Goal: Navigation & Orientation: Find specific page/section

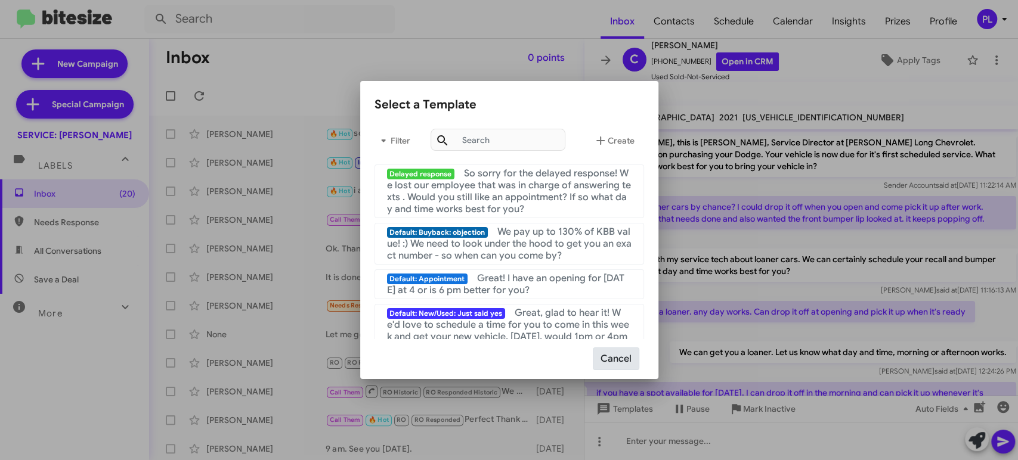
scroll to position [141, 0]
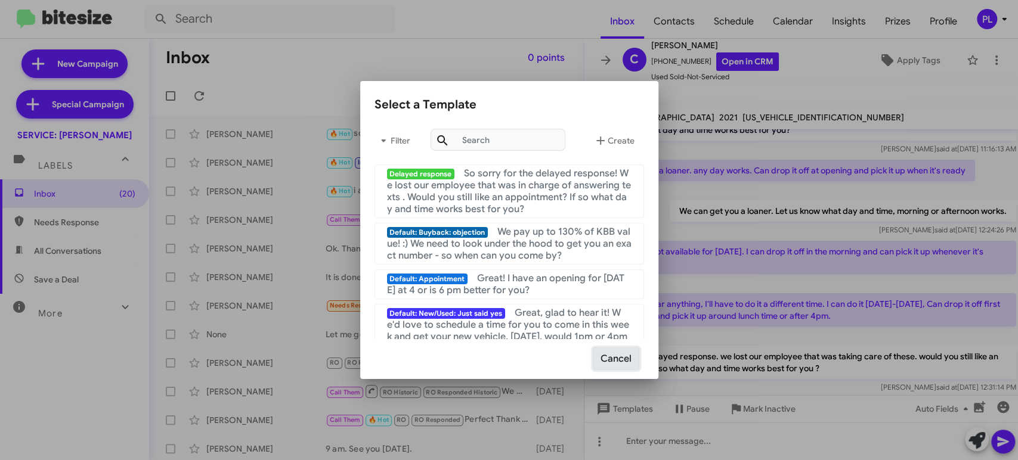
click at [616, 361] on button "Cancel" at bounding box center [616, 359] width 46 height 23
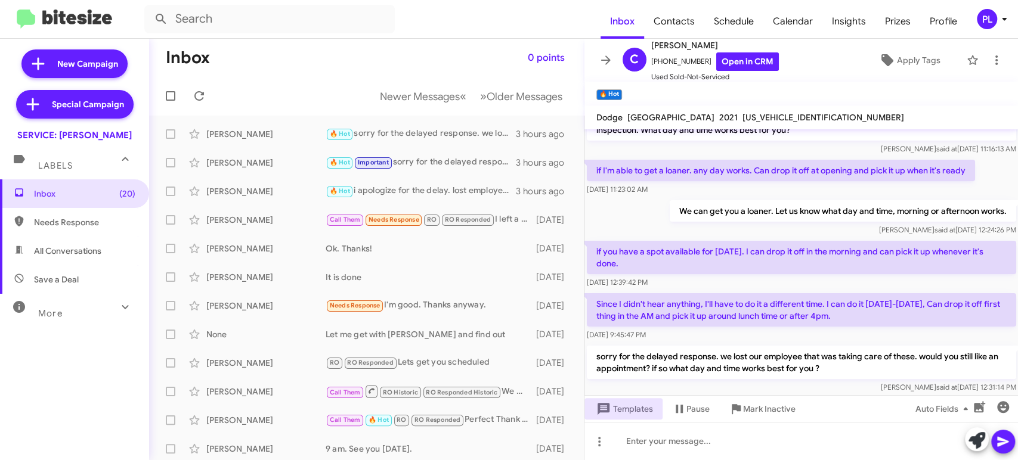
click at [998, 20] on icon at bounding box center [1004, 19] width 14 height 14
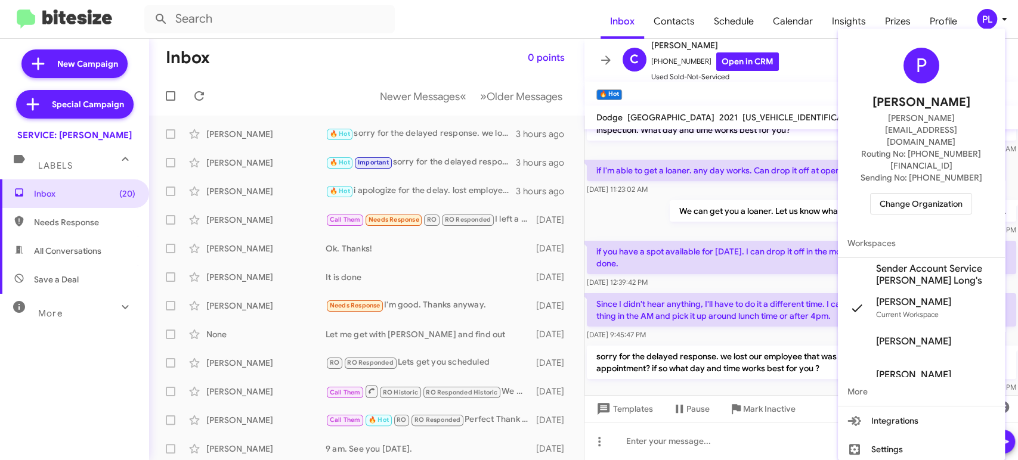
click at [296, 22] on div at bounding box center [509, 230] width 1018 height 460
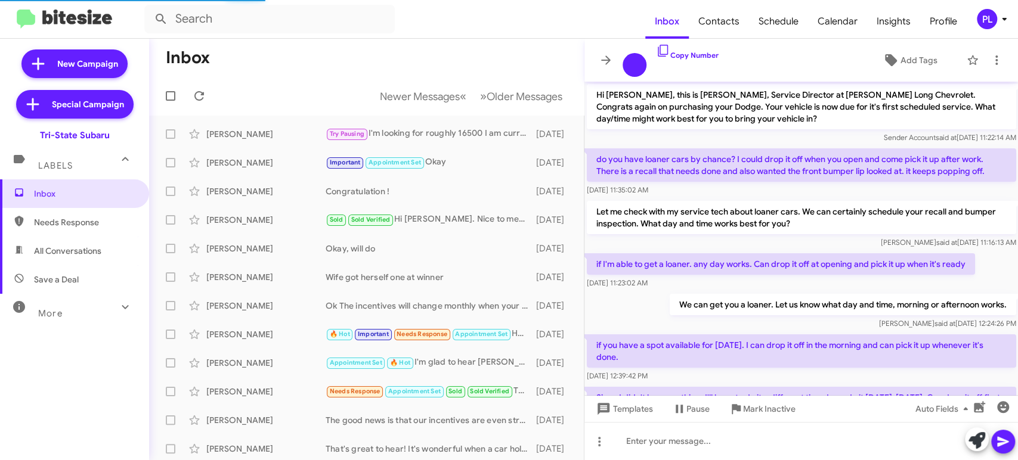
scroll to position [381, 0]
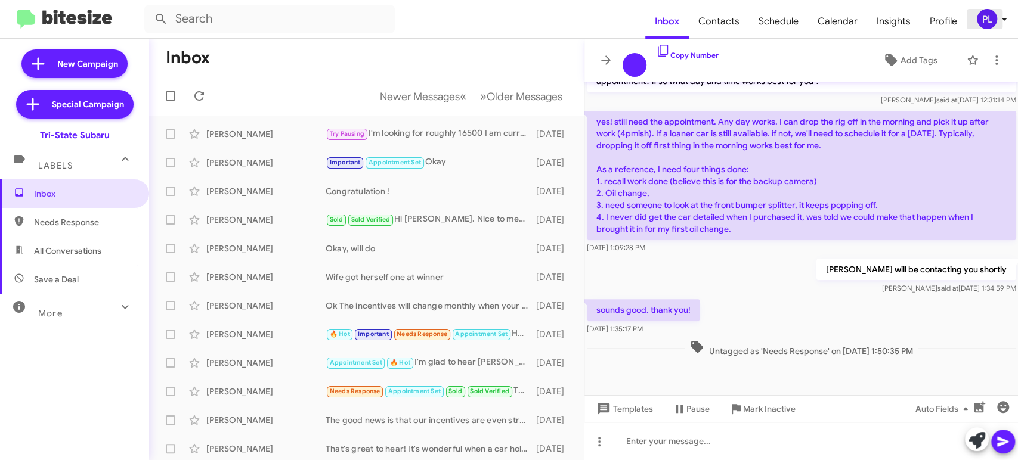
click at [997, 20] on icon at bounding box center [1004, 19] width 14 height 14
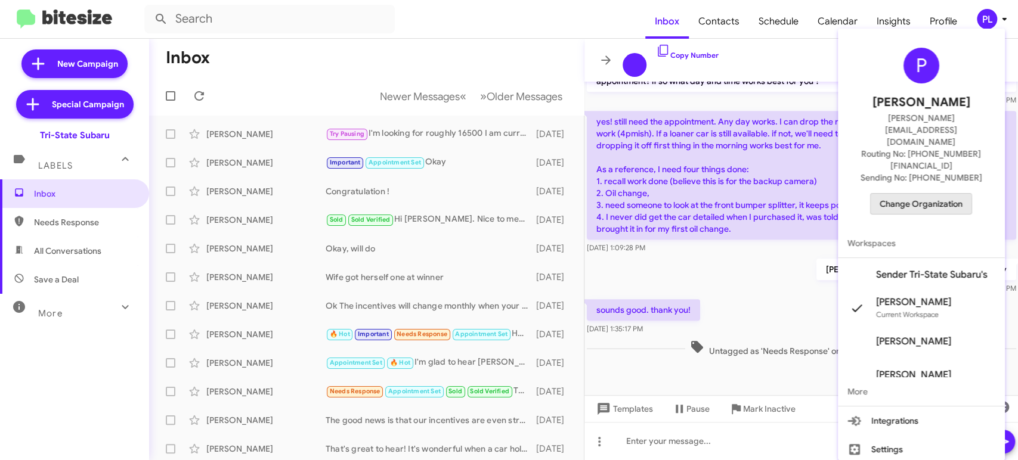
click at [898, 194] on span "Change Organization" at bounding box center [920, 204] width 83 height 20
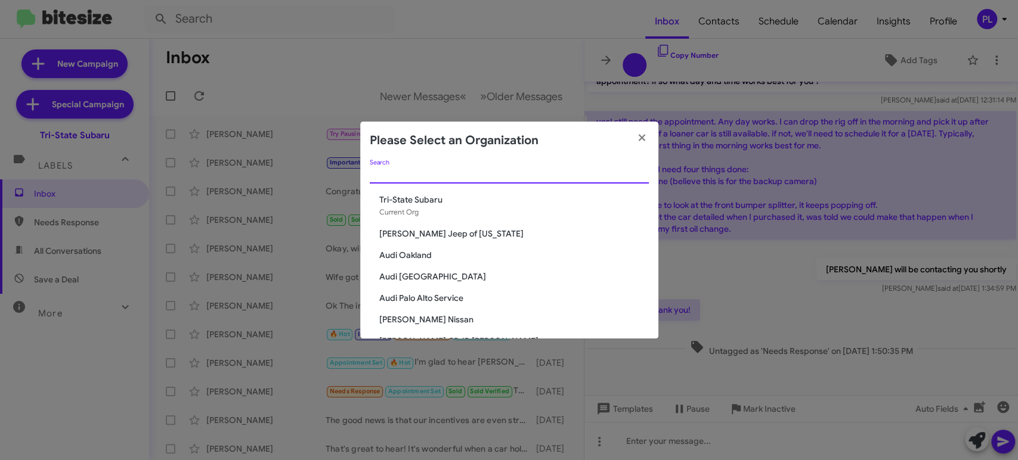
click at [470, 178] on input "Search" at bounding box center [509, 175] width 279 height 10
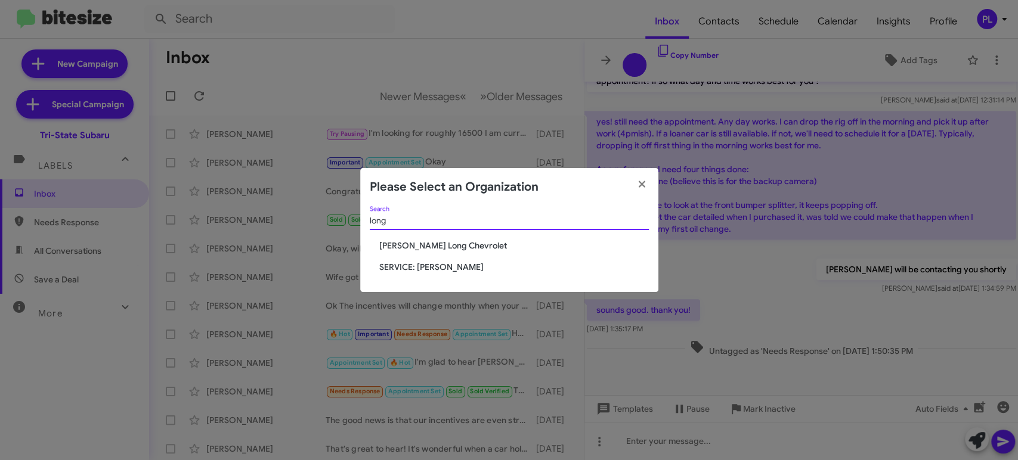
type input "long"
click at [426, 265] on span "SERVICE: [PERSON_NAME]" at bounding box center [513, 267] width 269 height 12
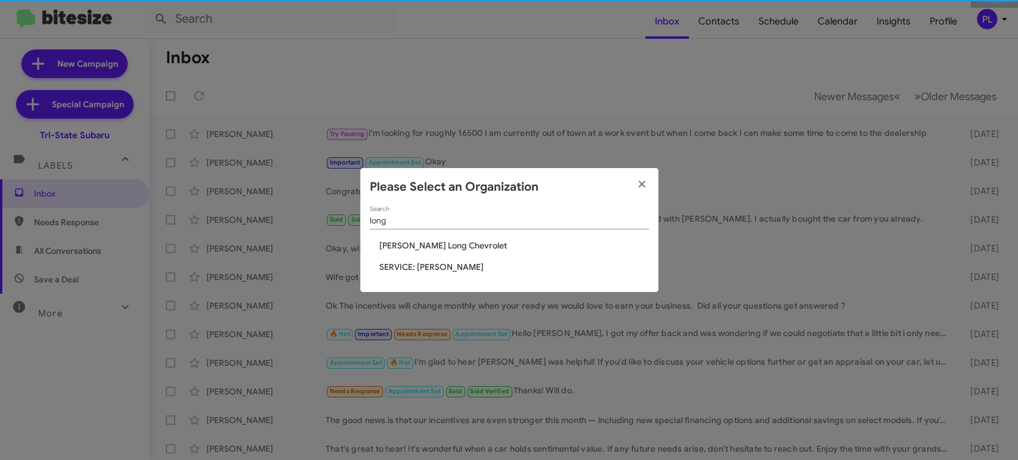
click at [426, 265] on span "SERVICE: [PERSON_NAME]" at bounding box center [513, 267] width 269 height 12
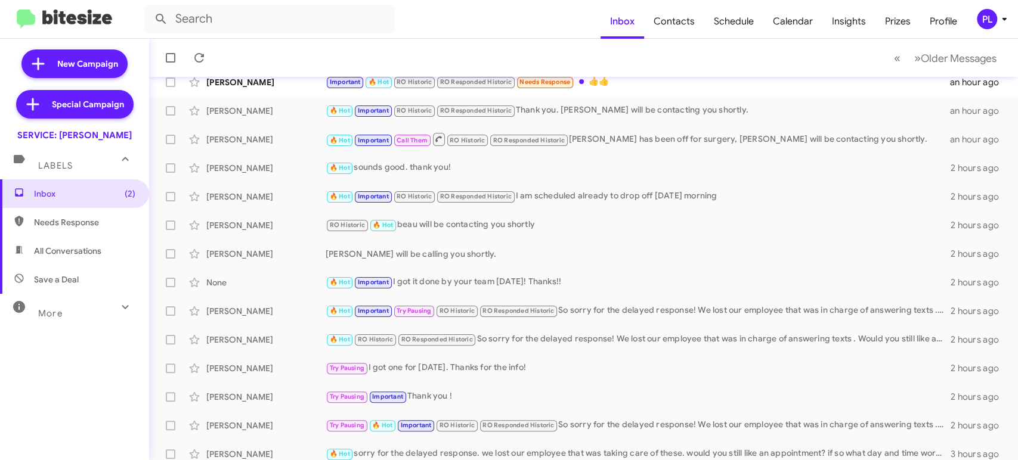
scroll to position [81, 0]
drag, startPoint x: 1006, startPoint y: 185, endPoint x: 1016, endPoint y: 154, distance: 32.8
click at [1016, 154] on div "Inbox « Previous » Next Older Messages [PERSON_NAME] 🔥 Hot RO Historic RO Respo…" at bounding box center [583, 249] width 869 height 421
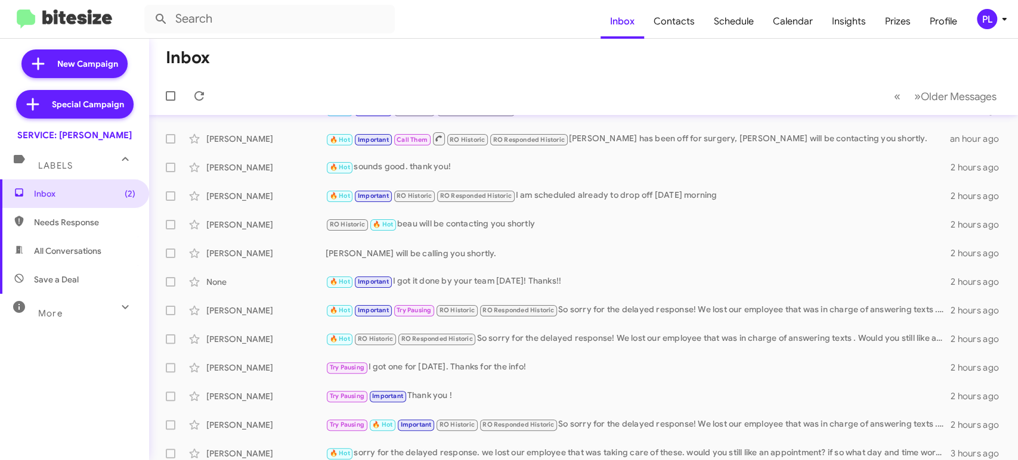
scroll to position [0, 0]
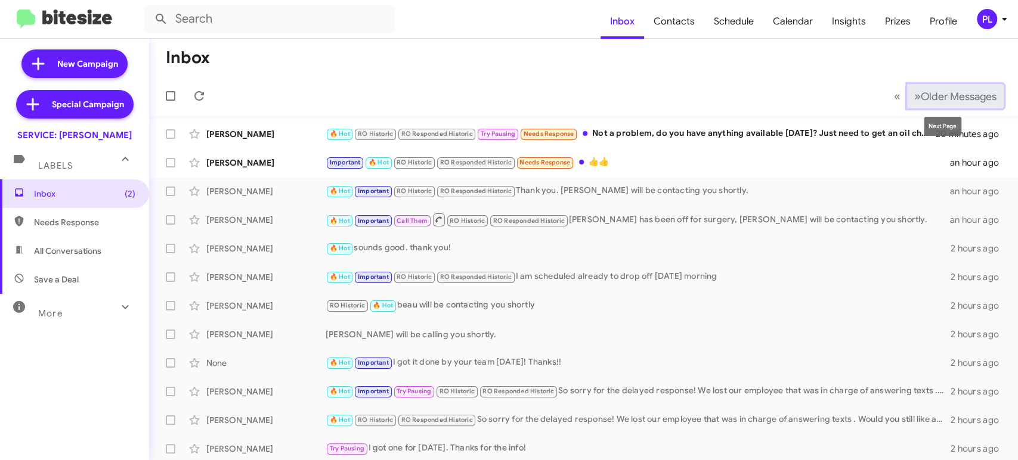
click at [961, 104] on button "» Next Older Messages" at bounding box center [955, 96] width 97 height 24
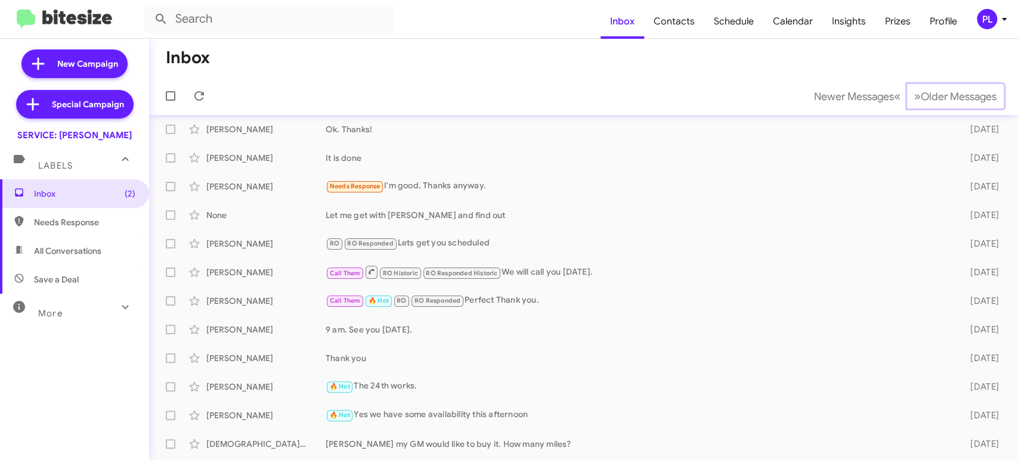
scroll to position [30, 0]
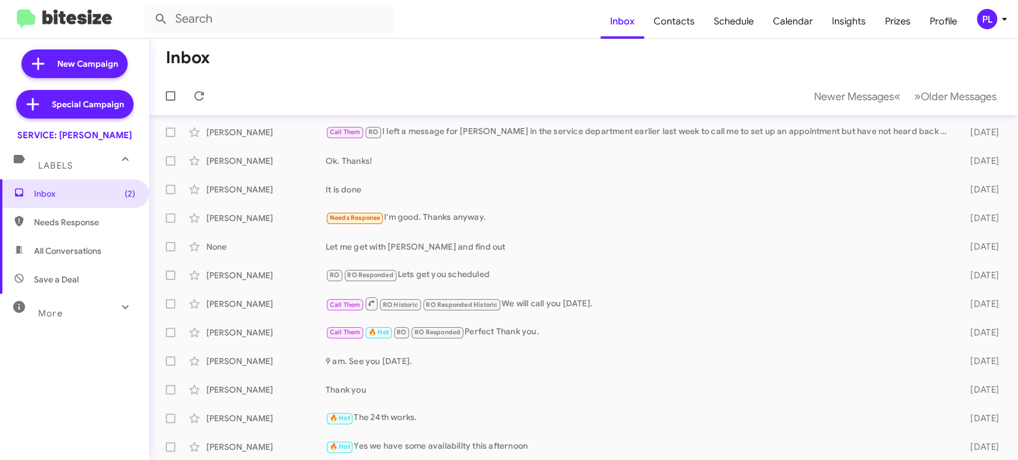
click at [118, 309] on icon at bounding box center [125, 307] width 14 height 14
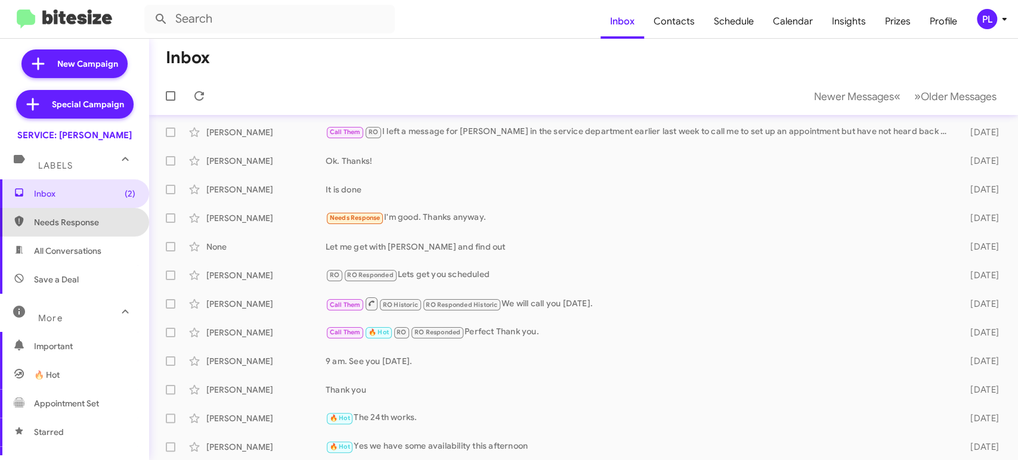
click at [85, 225] on span "Needs Response" at bounding box center [84, 222] width 101 height 12
type input "in:needs-response"
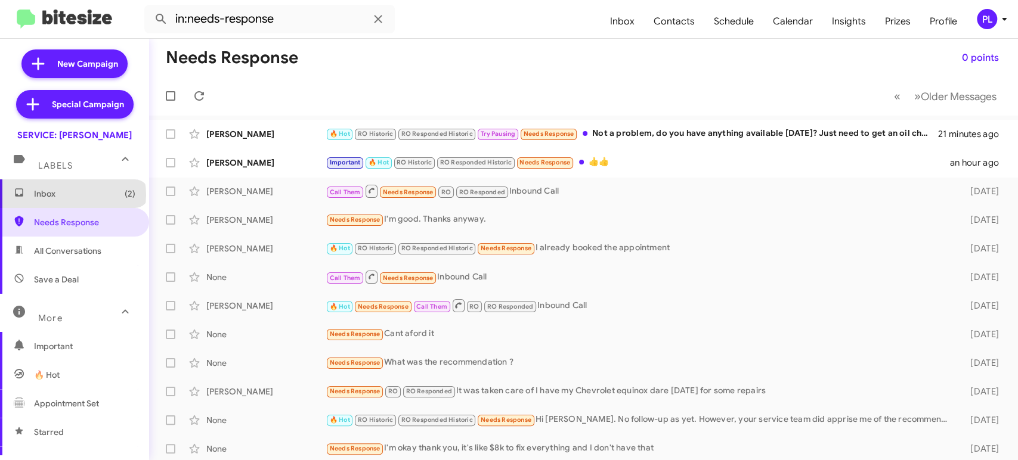
click at [72, 194] on span "Inbox (2)" at bounding box center [84, 194] width 101 height 12
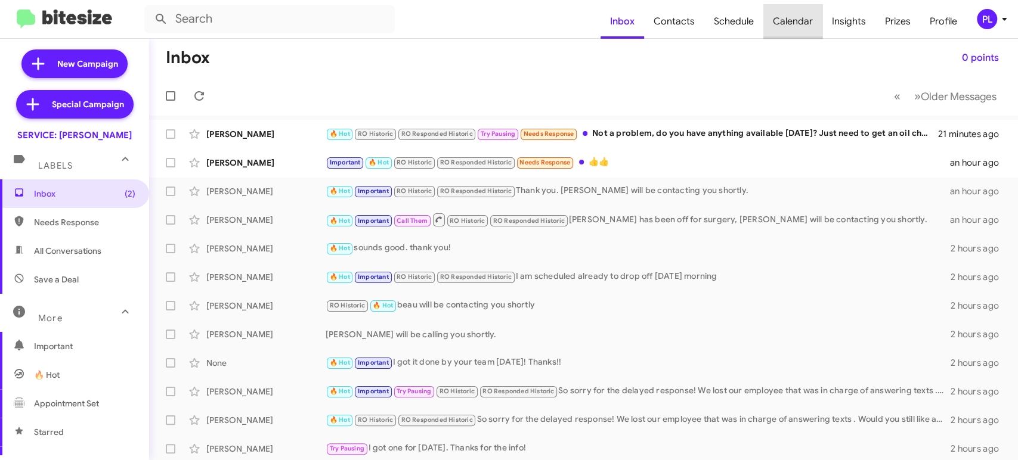
click at [805, 14] on span "Calendar" at bounding box center [792, 21] width 59 height 35
